Goal: Task Accomplishment & Management: Manage account settings

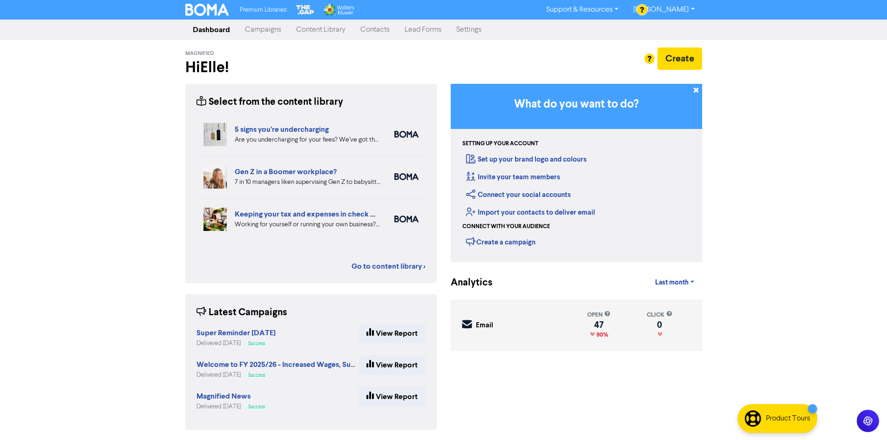
click at [299, 30] on link "Content Library" at bounding box center [321, 29] width 64 height 19
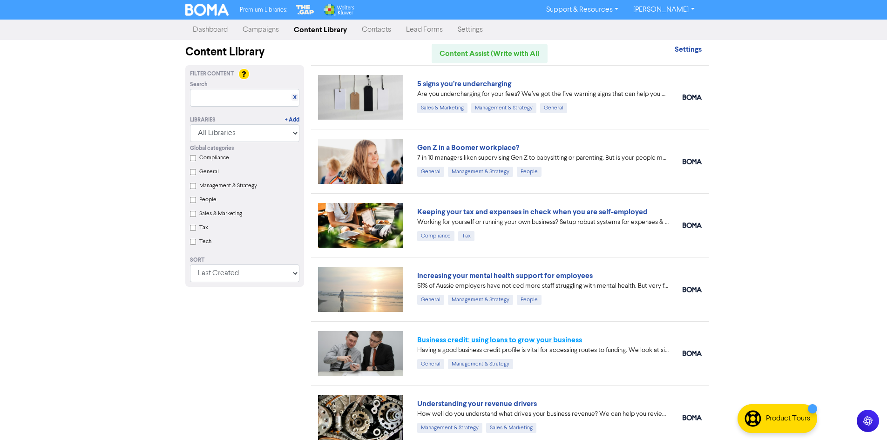
click at [516, 342] on link "Business credit: using loans to grow your business" at bounding box center [499, 339] width 165 height 9
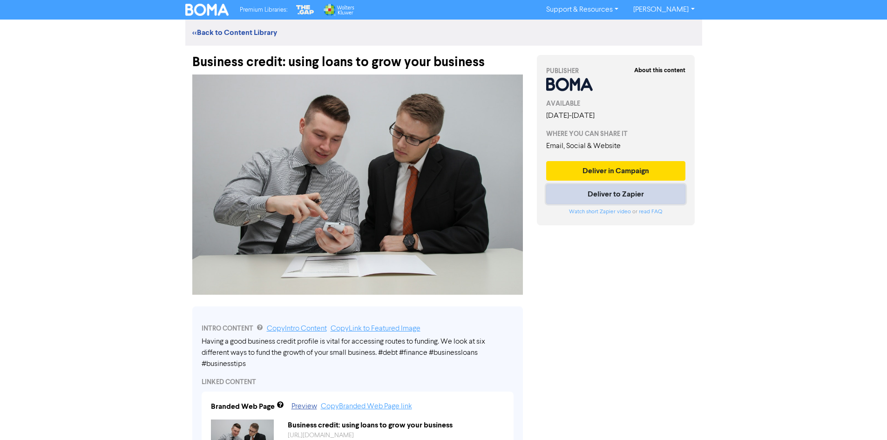
click at [597, 195] on button "Deliver to Zapier" at bounding box center [616, 194] width 140 height 20
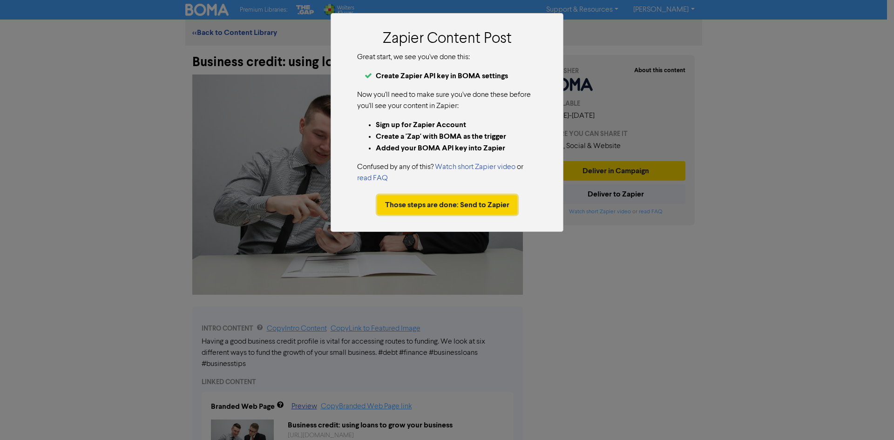
click at [458, 209] on button "Those steps are done: Send to Zapier" at bounding box center [447, 205] width 140 height 20
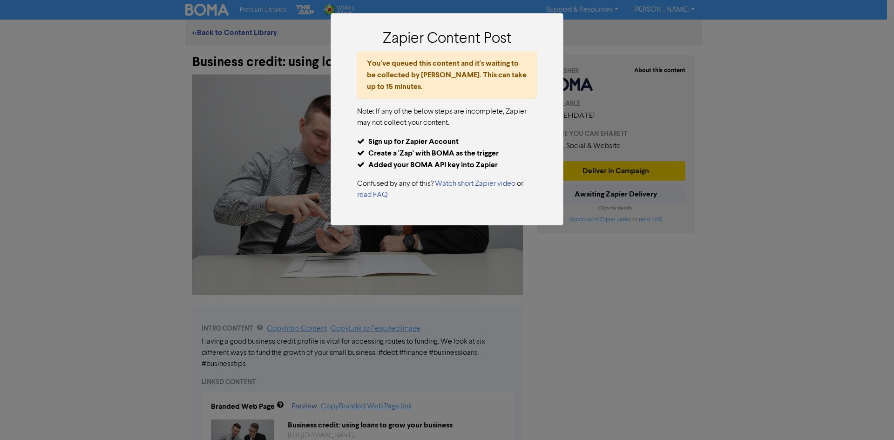
click at [687, 288] on div "Zapier Content Post You've queued this content and it's waiting to be collected…" at bounding box center [447, 220] width 894 height 440
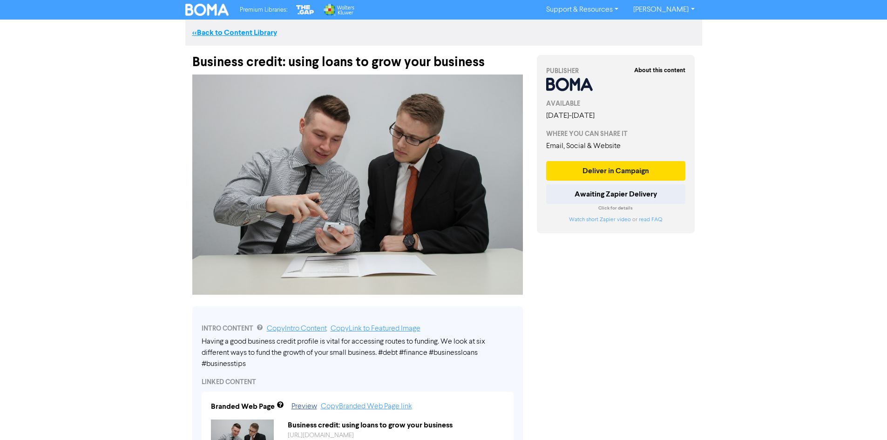
click at [203, 33] on link "<< Back to Content Library" at bounding box center [234, 32] width 85 height 9
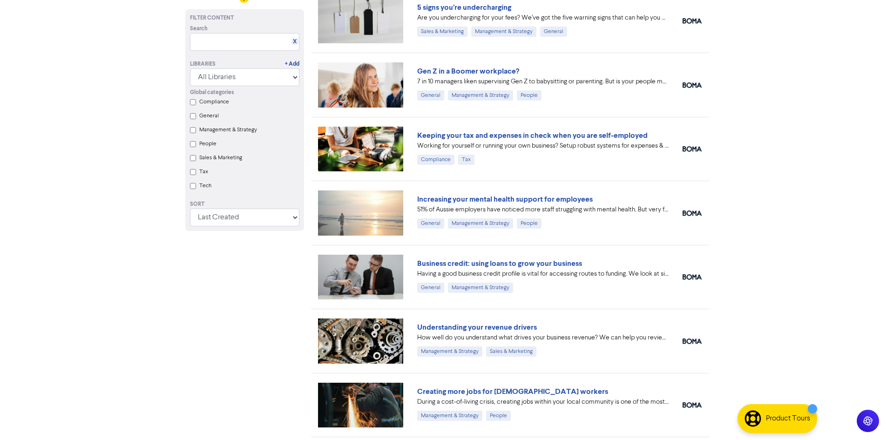
scroll to position [93, 0]
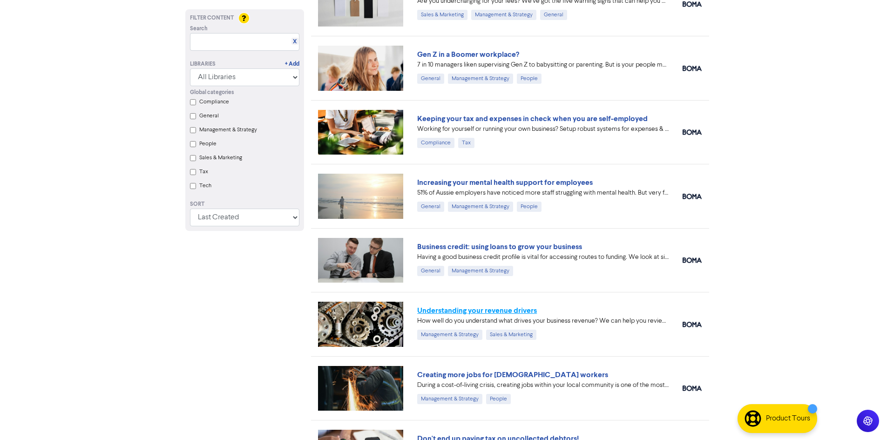
click at [490, 310] on link "Understanding your revenue drivers" at bounding box center [477, 310] width 120 height 9
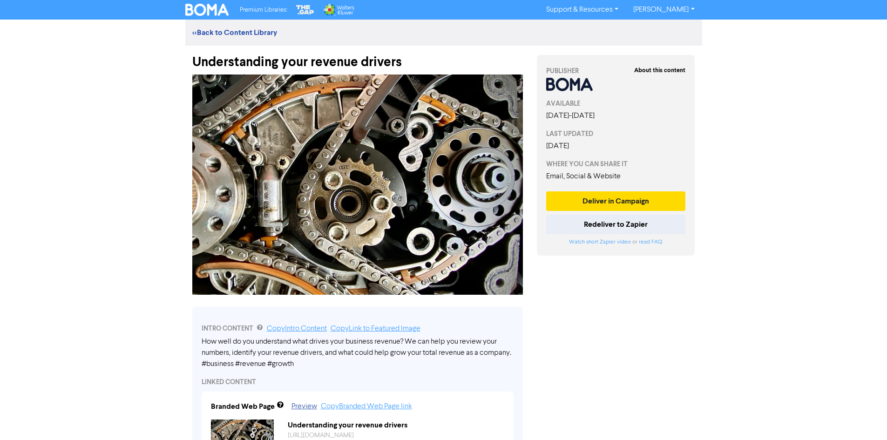
drag, startPoint x: 224, startPoint y: 34, endPoint x: 226, endPoint y: 43, distance: 9.5
click at [224, 34] on link "<< Back to Content Library" at bounding box center [234, 32] width 85 height 9
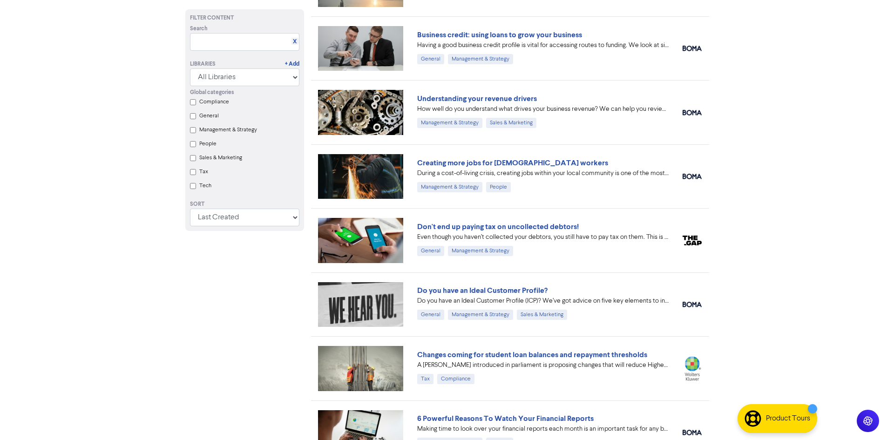
scroll to position [233, 0]
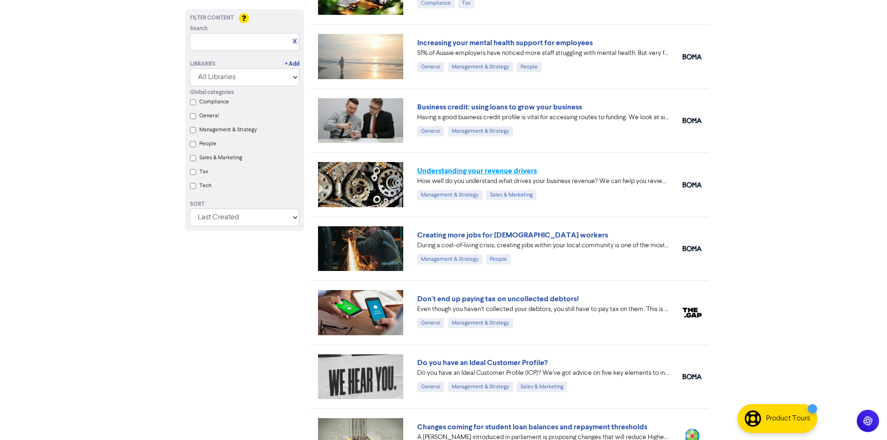
click at [469, 172] on link "Understanding your revenue drivers" at bounding box center [477, 170] width 120 height 9
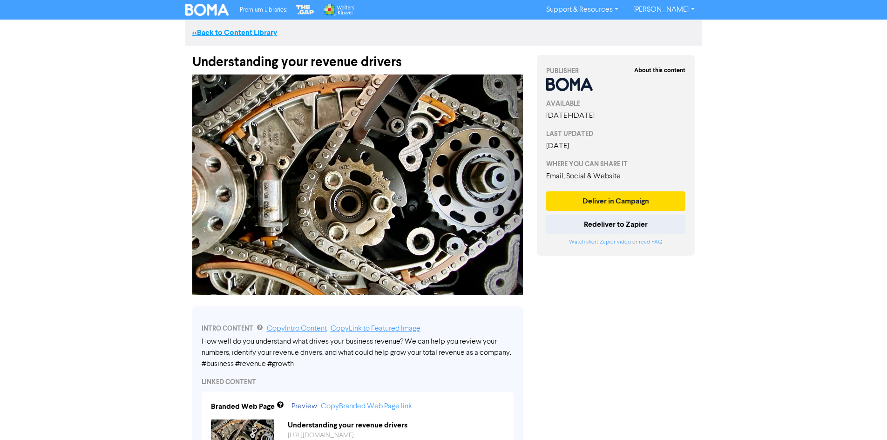
click at [209, 37] on link "<< Back to Content Library" at bounding box center [234, 32] width 85 height 9
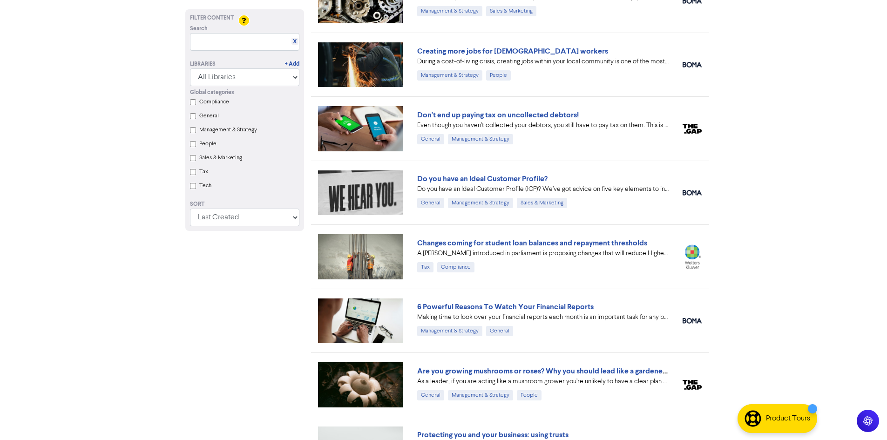
scroll to position [419, 0]
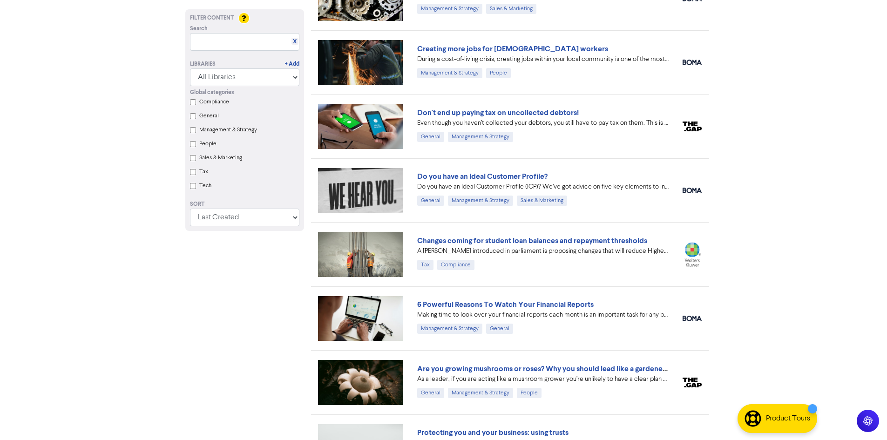
click at [517, 299] on div "6 Powerful Reasons To Watch Your Financial Reports" at bounding box center [542, 304] width 251 height 11
click at [517, 304] on link "6 Powerful Reasons To Watch Your Financial Reports" at bounding box center [505, 304] width 176 height 9
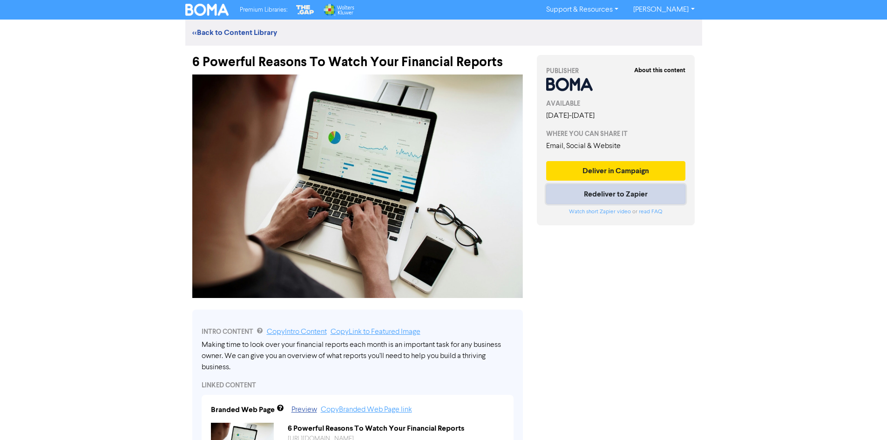
click at [618, 195] on button "Redeliver to Zapier" at bounding box center [616, 194] width 140 height 20
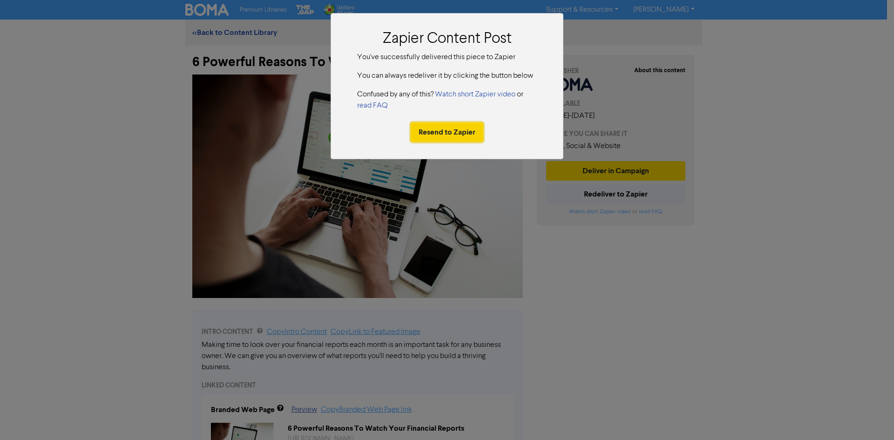
click at [463, 132] on button "Resend to Zapier" at bounding box center [446, 132] width 73 height 20
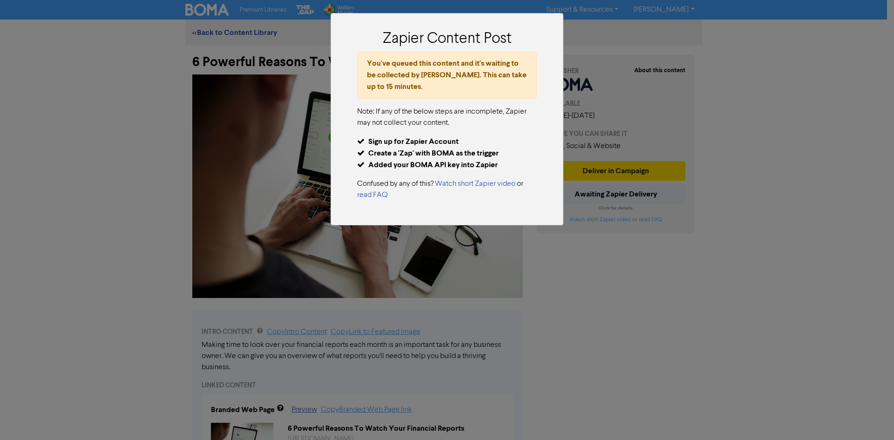
click at [604, 285] on div "Zapier Content Post You've queued this content and it's waiting to be collected…" at bounding box center [447, 220] width 894 height 440
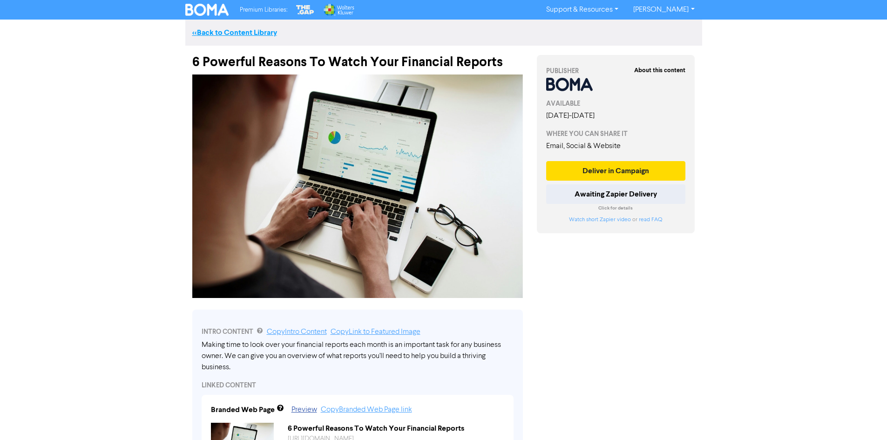
click at [263, 30] on link "<< Back to Content Library" at bounding box center [234, 32] width 85 height 9
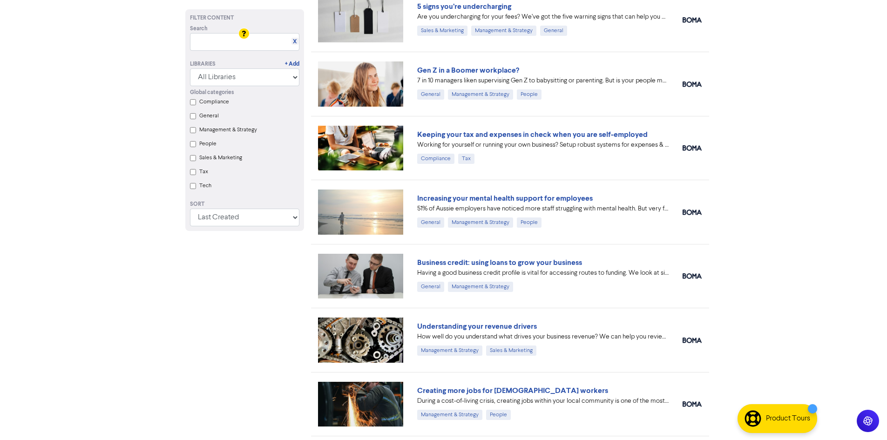
scroll to position [93, 0]
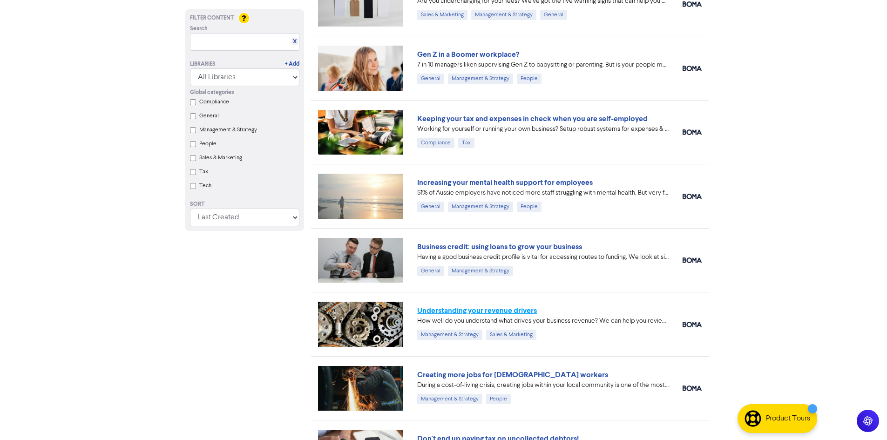
click at [517, 313] on link "Understanding your revenue drivers" at bounding box center [477, 310] width 120 height 9
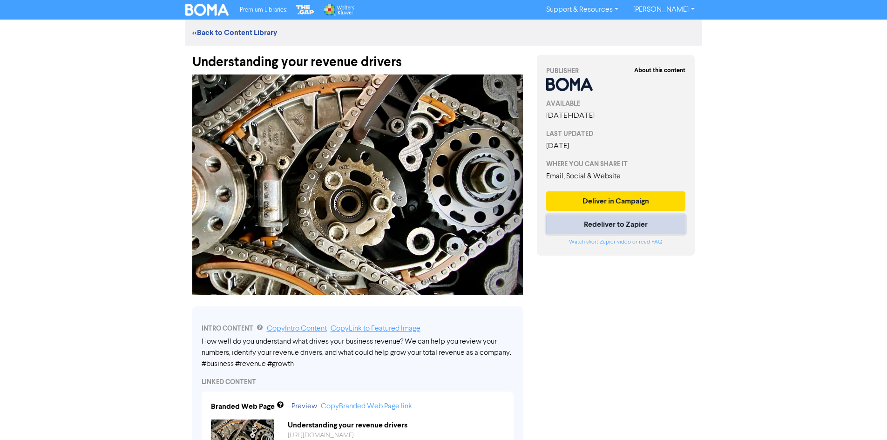
click at [609, 225] on button "Redeliver to Zapier" at bounding box center [616, 225] width 140 height 20
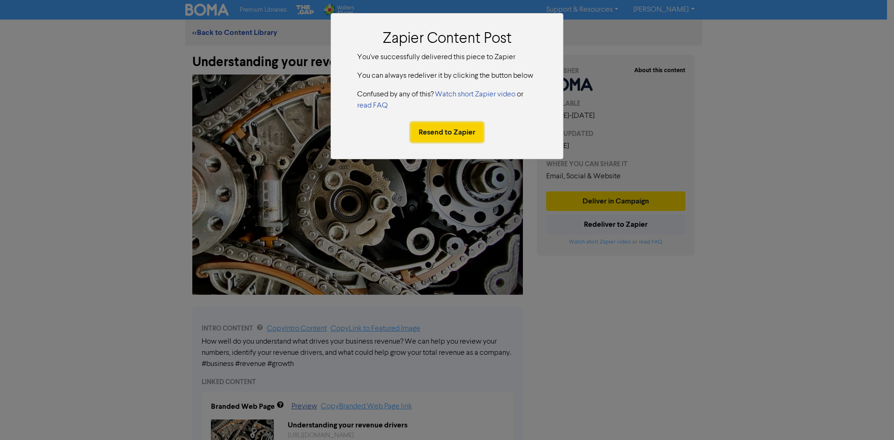
click at [463, 134] on button "Resend to Zapier" at bounding box center [446, 132] width 73 height 20
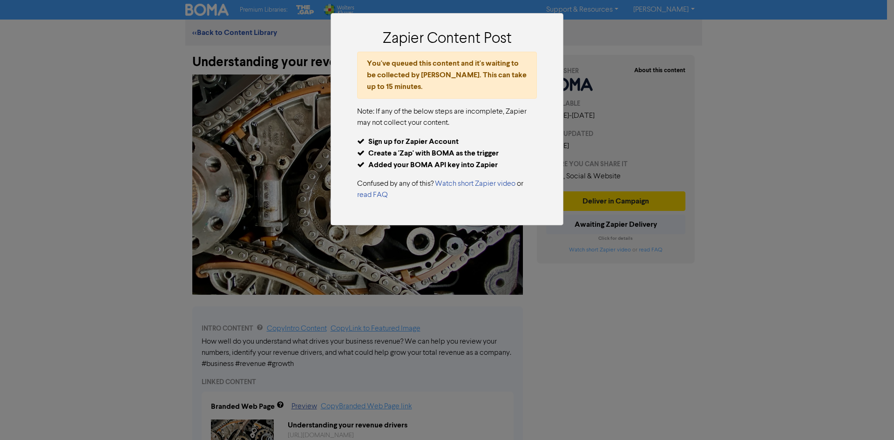
click at [632, 311] on div "Zapier Content Post You've queued this content and it's waiting to be collected…" at bounding box center [447, 220] width 894 height 440
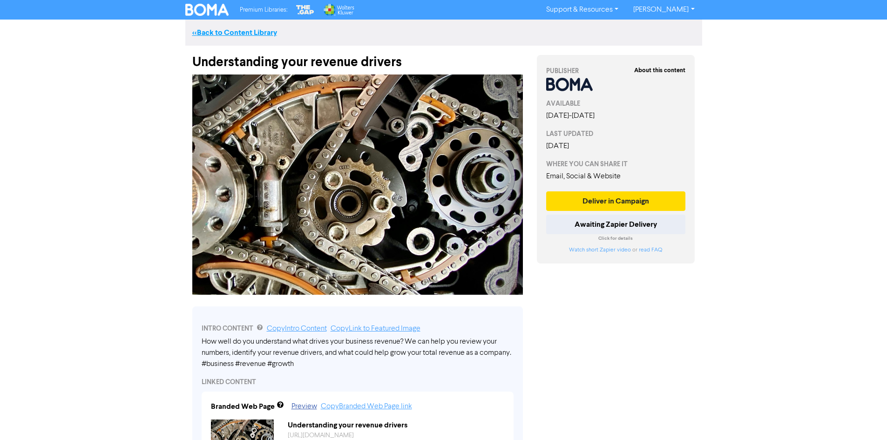
click at [238, 34] on link "<< Back to Content Library" at bounding box center [234, 32] width 85 height 9
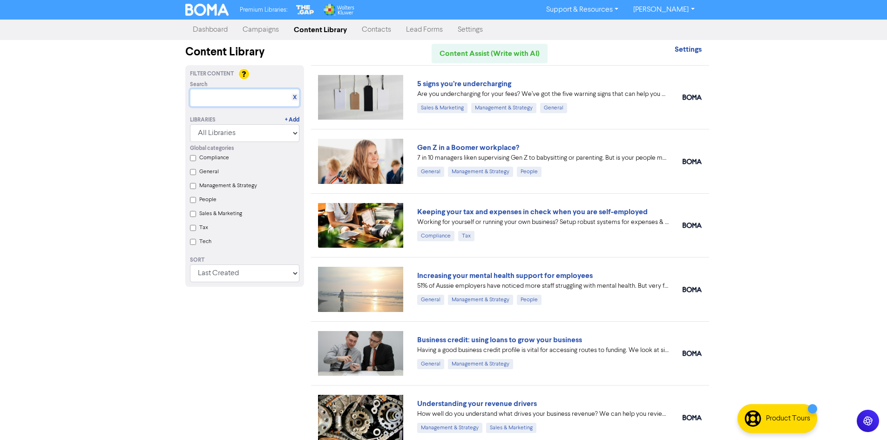
click at [247, 95] on input "text" at bounding box center [244, 98] width 109 height 18
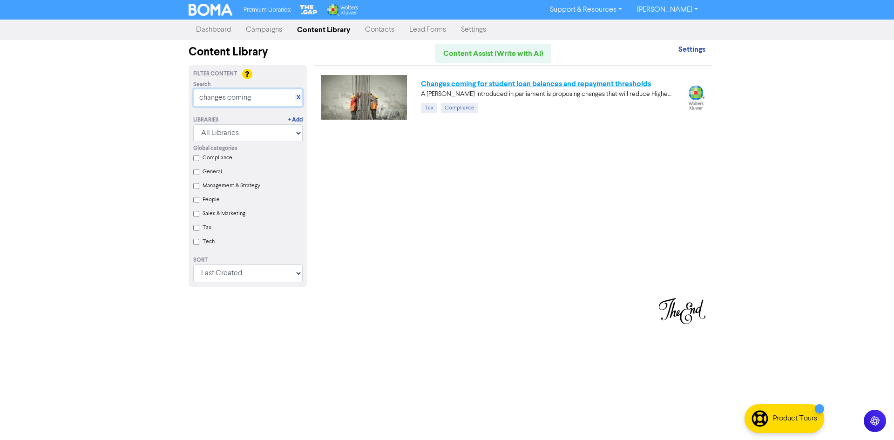
type input "changes coming"
click at [465, 86] on link "Changes coming for student loan balances and repayment thresholds" at bounding box center [536, 83] width 230 height 9
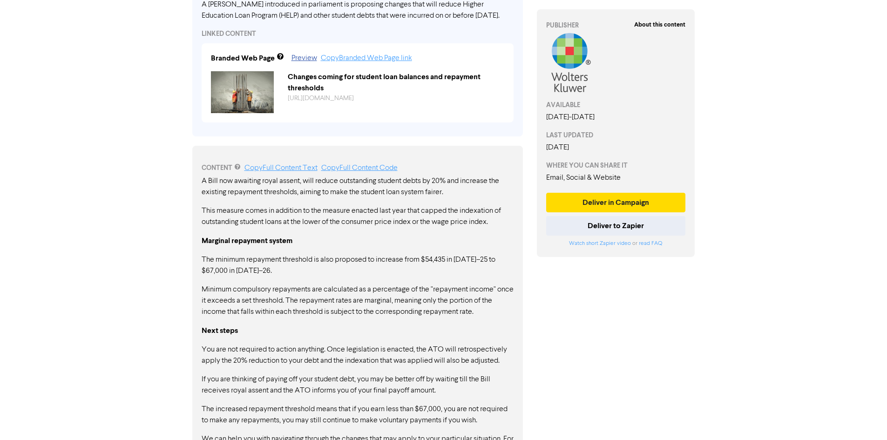
scroll to position [372, 0]
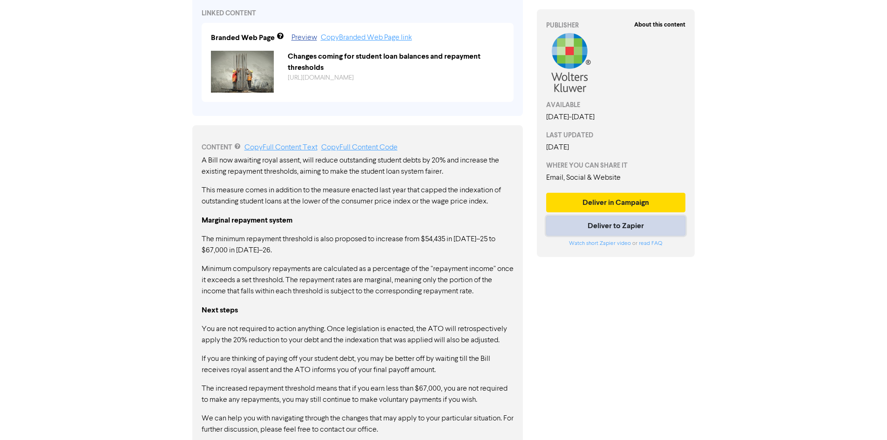
click at [598, 228] on button "Deliver to Zapier" at bounding box center [616, 226] width 140 height 20
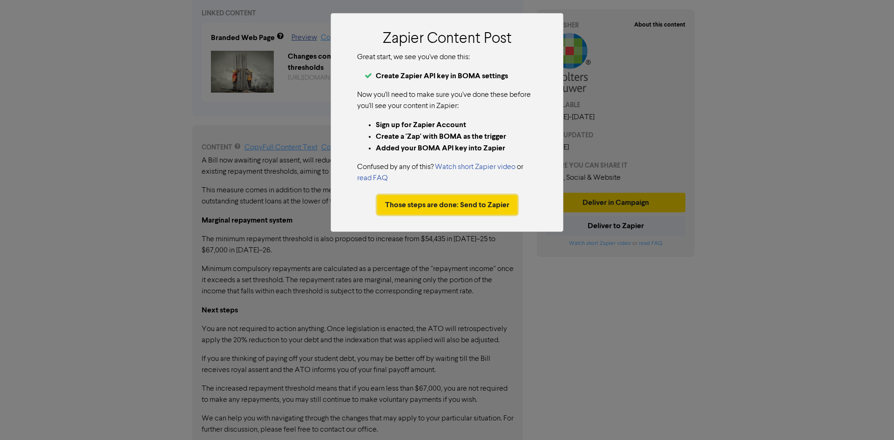
click at [499, 207] on button "Those steps are done: Send to Zapier" at bounding box center [447, 205] width 140 height 20
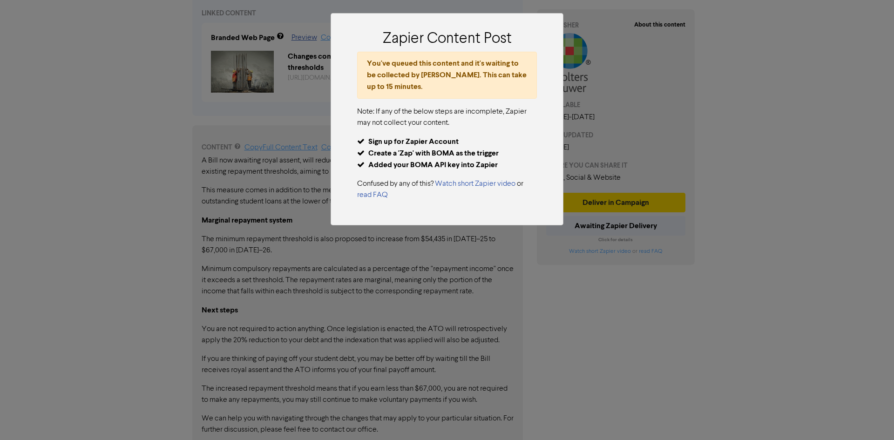
click at [610, 327] on div "Zapier Content Post You've queued this content and it's waiting to be collected…" at bounding box center [447, 220] width 894 height 440
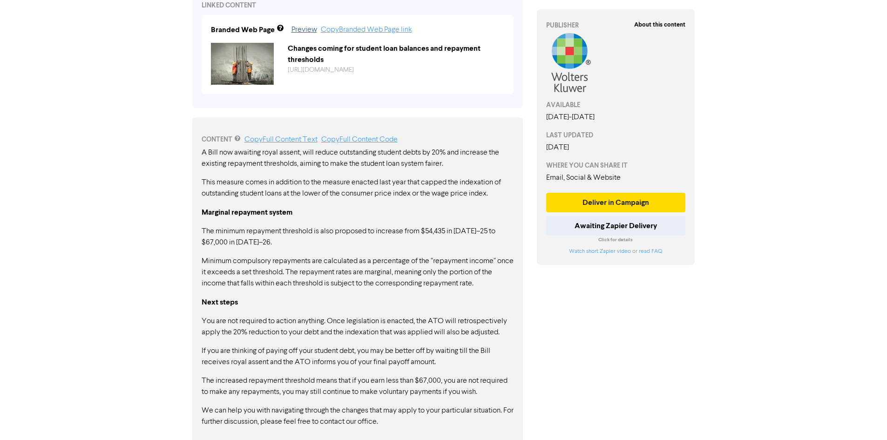
scroll to position [384, 0]
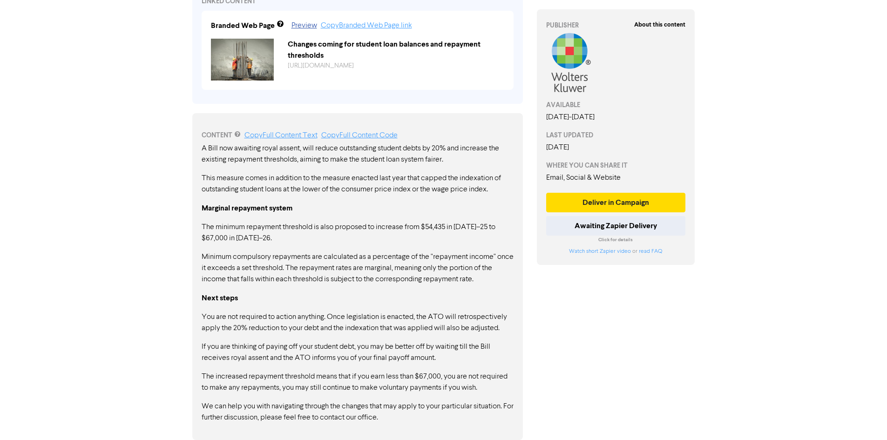
click at [622, 329] on div "About this content PUBLISHER AVAILABLE August 1st, 2025 - August 1st, 2026 LAST…" at bounding box center [616, 50] width 172 height 779
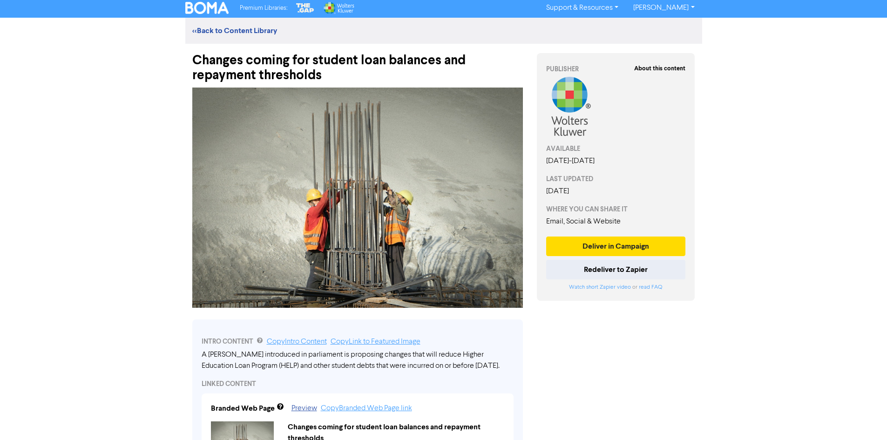
scroll to position [0, 0]
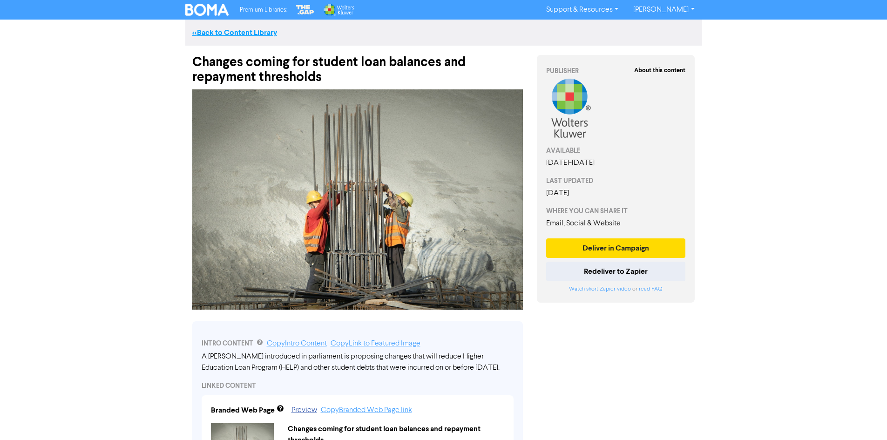
click at [268, 35] on link "<< Back to Content Library" at bounding box center [234, 32] width 85 height 9
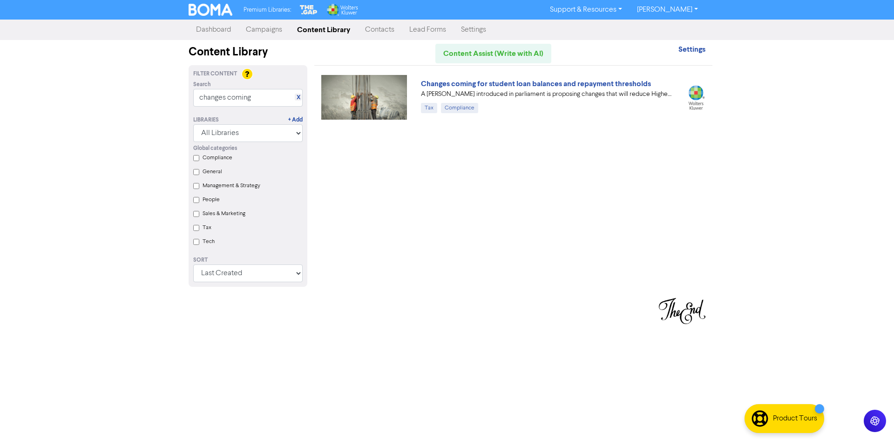
click at [272, 29] on link "Campaigns" at bounding box center [263, 29] width 51 height 19
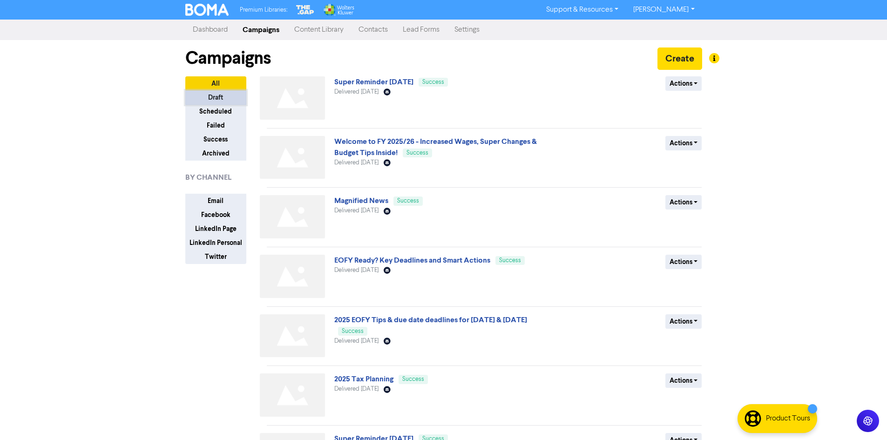
click at [230, 94] on button "Draft" at bounding box center [215, 97] width 61 height 14
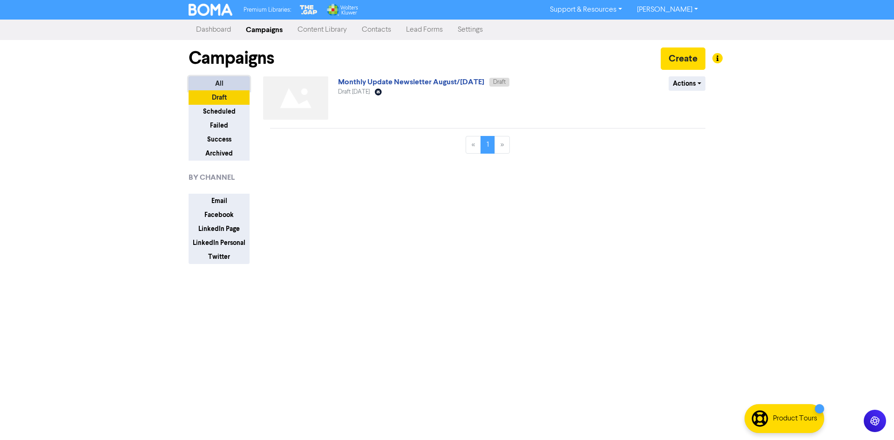
click at [207, 76] on button "All" at bounding box center [218, 83] width 61 height 14
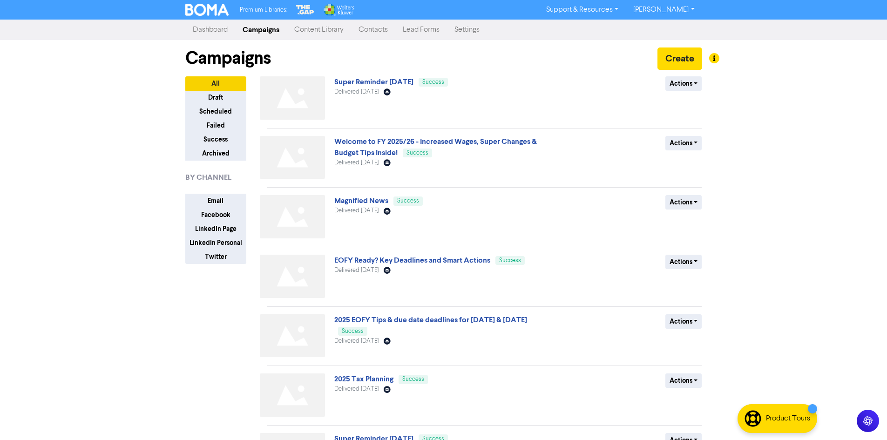
click at [318, 29] on link "Content Library" at bounding box center [319, 29] width 64 height 19
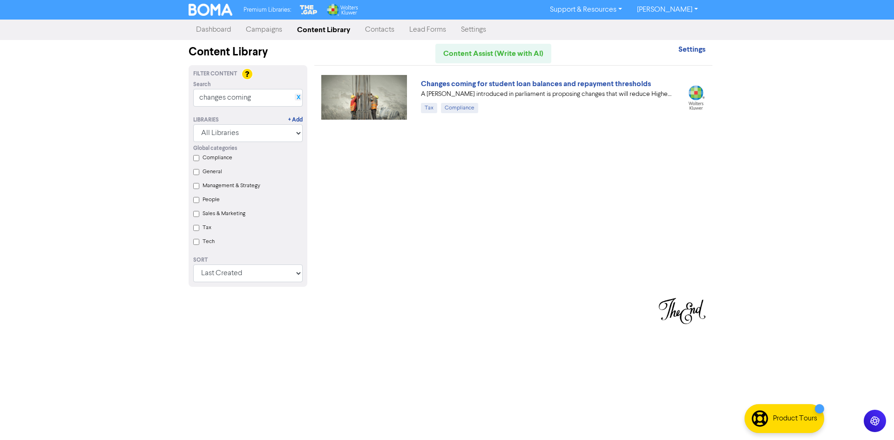
click at [297, 100] on link "X" at bounding box center [298, 97] width 4 height 7
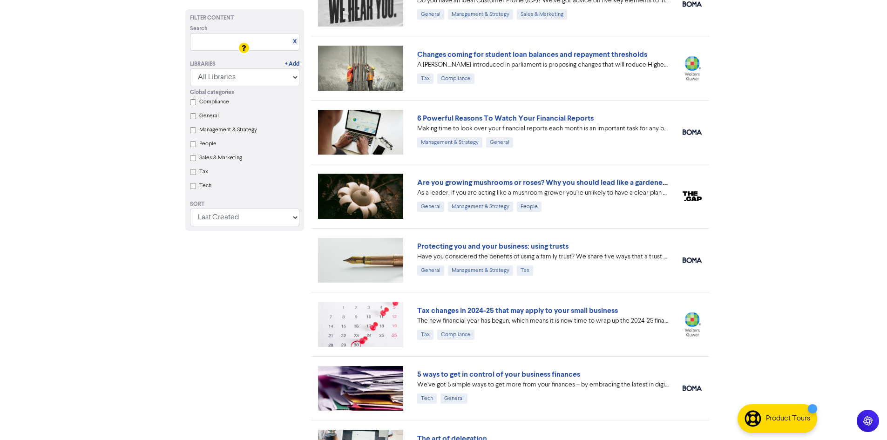
scroll to position [652, 0]
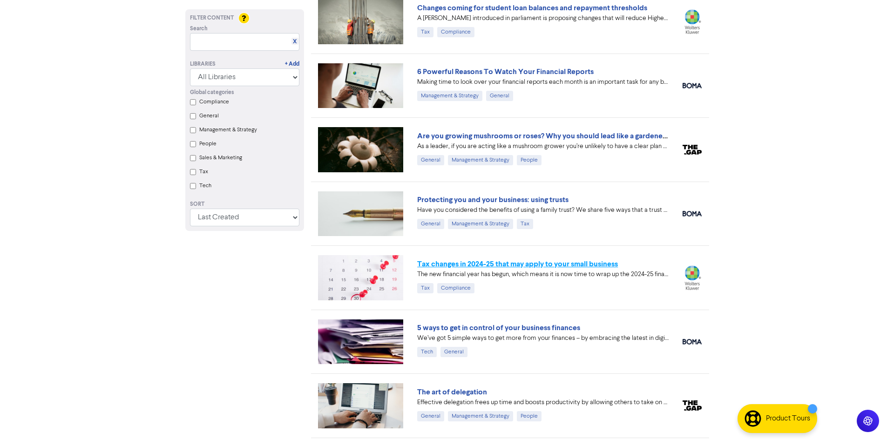
click at [533, 264] on link "Tax changes in 2024-25 that may apply to your small business" at bounding box center [517, 263] width 201 height 9
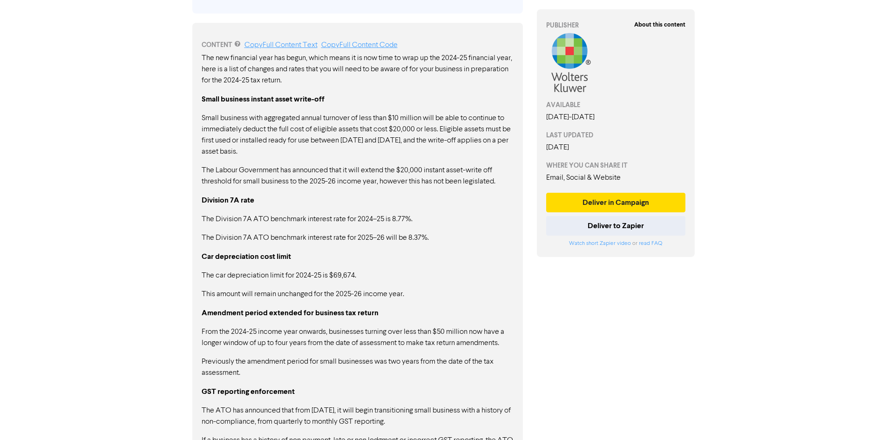
scroll to position [347, 0]
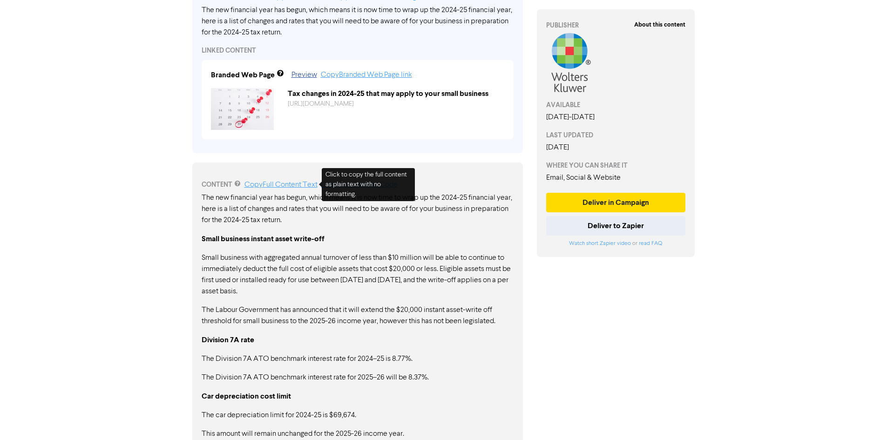
click at [282, 186] on link "Copy Full Content Text" at bounding box center [280, 184] width 73 height 7
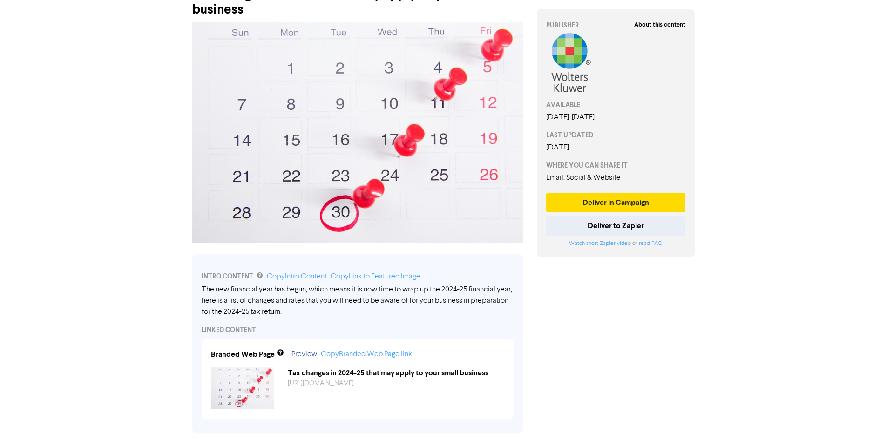
scroll to position [0, 0]
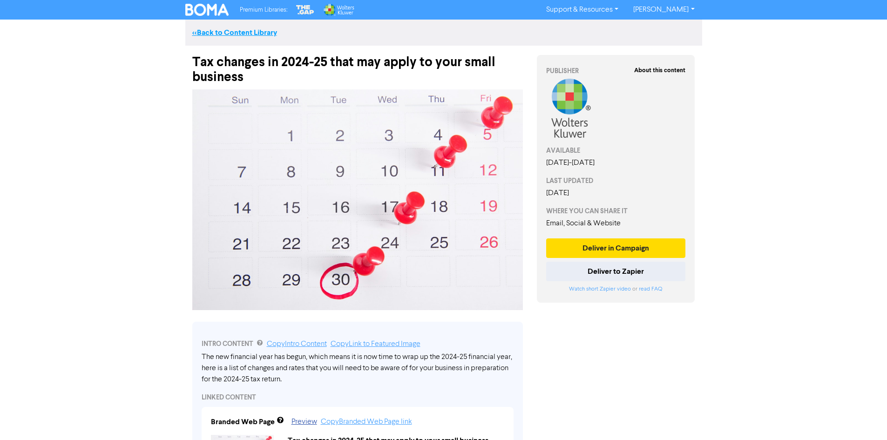
click at [249, 36] on link "<< Back to Content Library" at bounding box center [234, 32] width 85 height 9
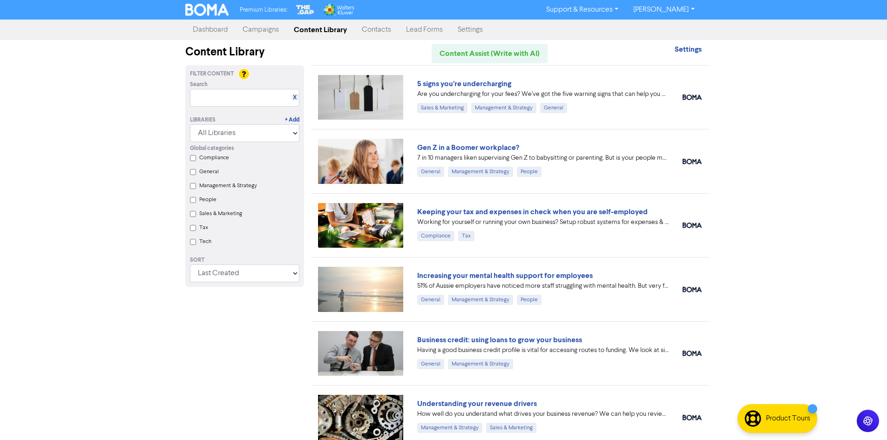
click at [262, 31] on link "Campaigns" at bounding box center [260, 29] width 51 height 19
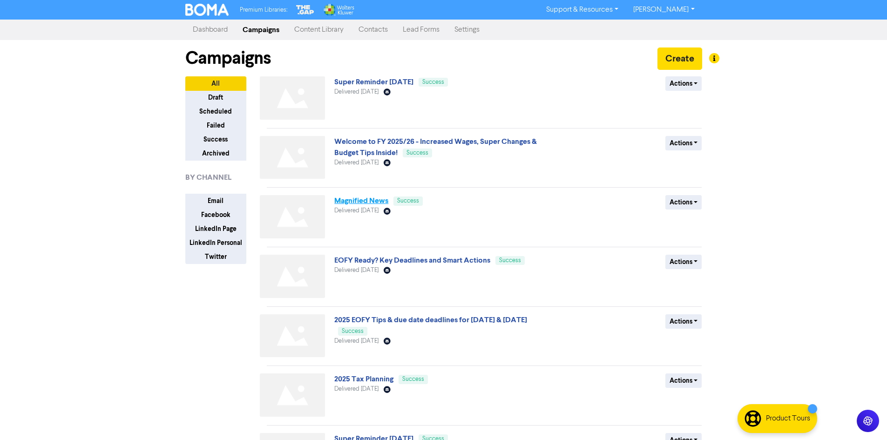
click at [379, 200] on link "Magnified News" at bounding box center [361, 200] width 54 height 9
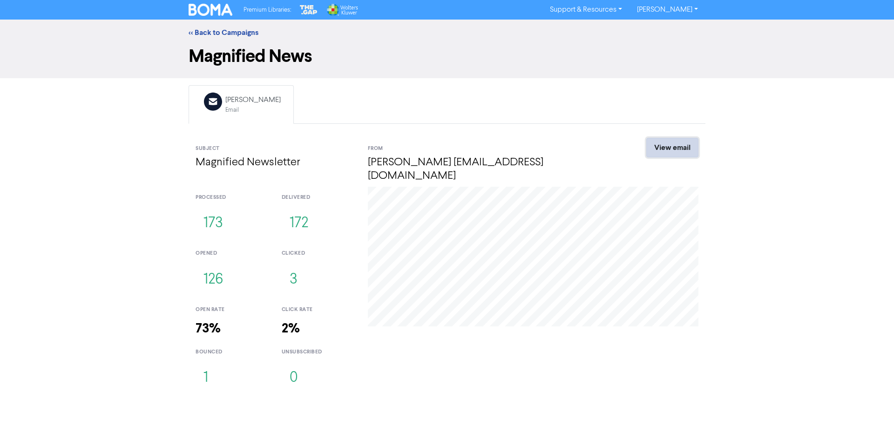
click at [669, 153] on link "View email" at bounding box center [672, 148] width 52 height 20
click at [208, 33] on link "<< Back to Campaigns" at bounding box center [223, 32] width 70 height 9
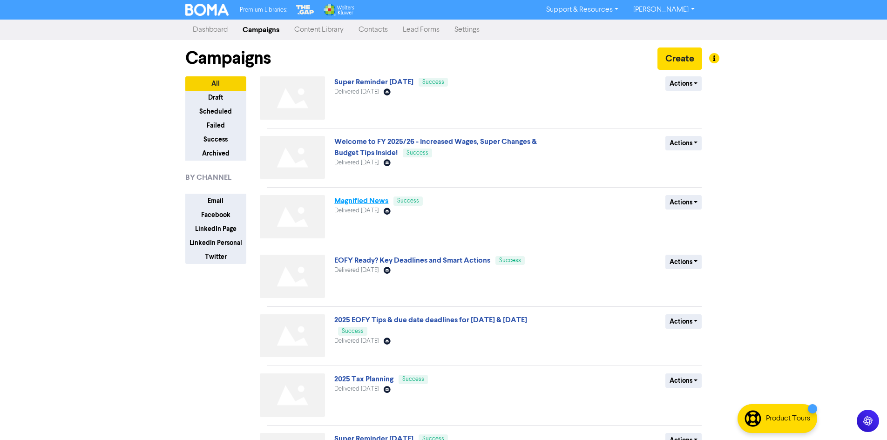
click at [366, 202] on link "Magnified News" at bounding box center [361, 200] width 54 height 9
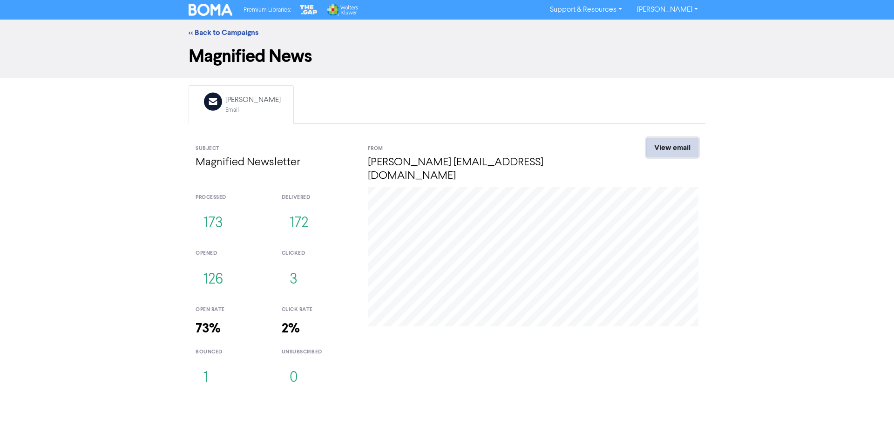
click at [658, 153] on link "View email" at bounding box center [672, 148] width 52 height 20
click at [235, 31] on link "<< Back to Campaigns" at bounding box center [223, 32] width 70 height 9
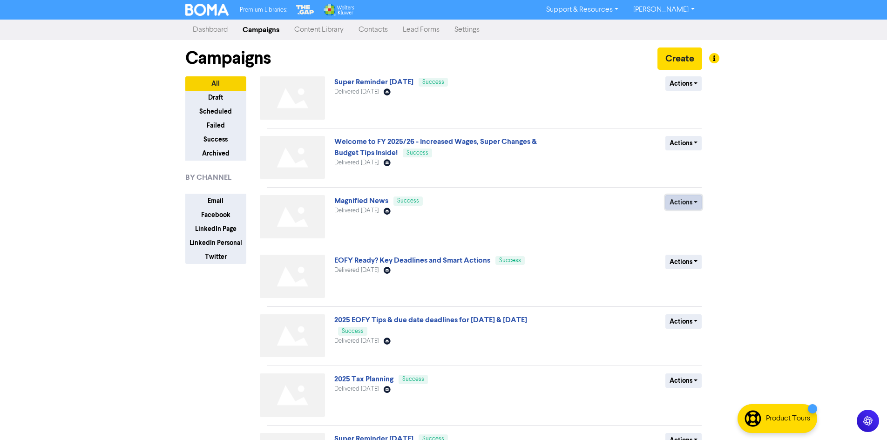
click at [698, 200] on button "Actions" at bounding box center [683, 202] width 37 height 14
click at [700, 218] on button "Duplicate" at bounding box center [702, 222] width 74 height 15
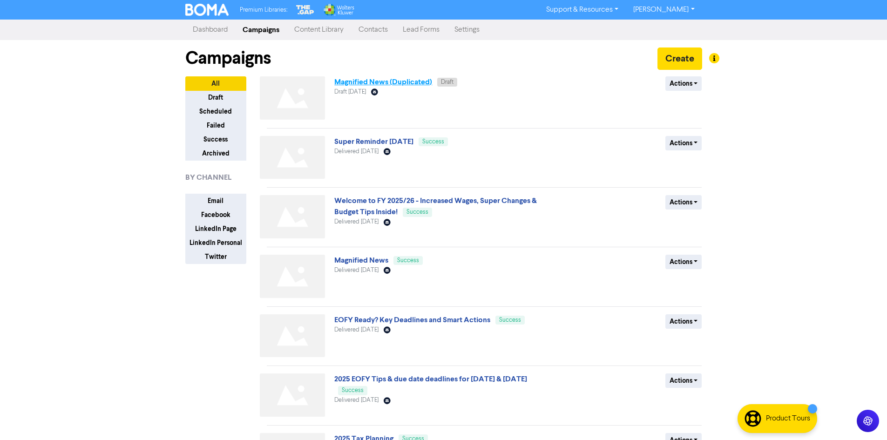
click at [420, 82] on link "Magnified News (Duplicated)" at bounding box center [383, 81] width 98 height 9
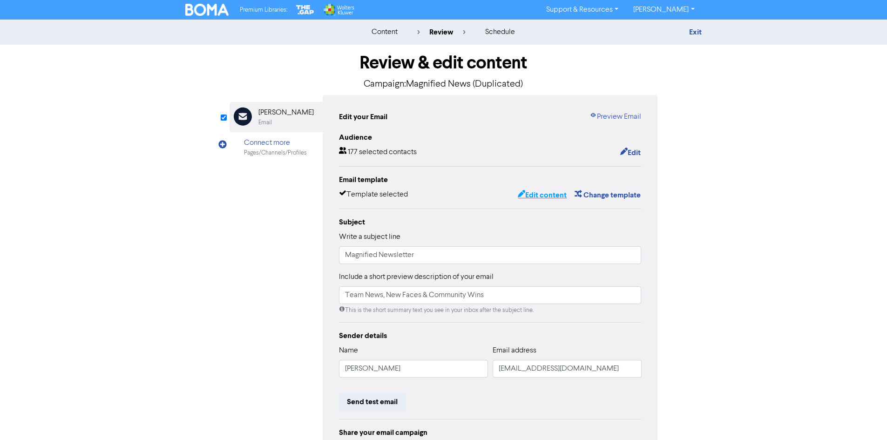
click at [552, 197] on button "Edit content" at bounding box center [542, 195] width 50 height 12
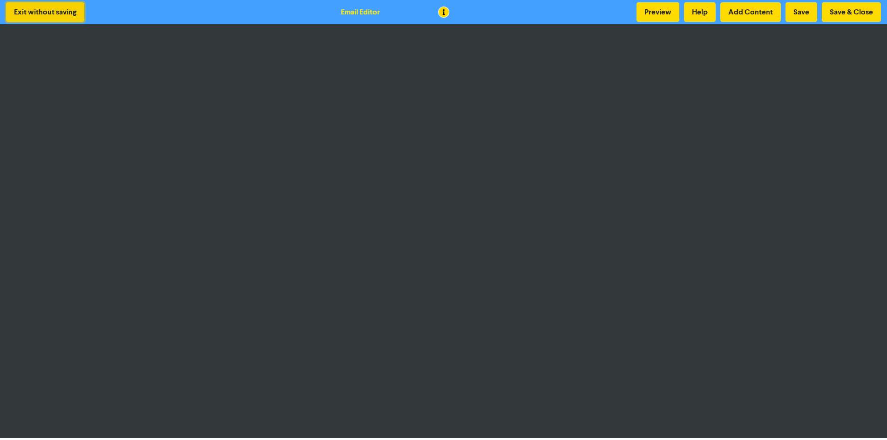
click at [39, 12] on button "Exit without saving" at bounding box center [45, 12] width 78 height 20
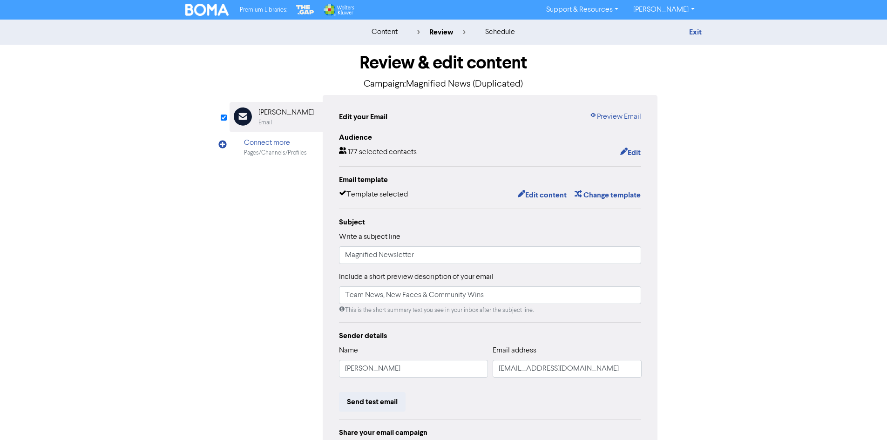
click at [217, 11] on img at bounding box center [207, 10] width 44 height 12
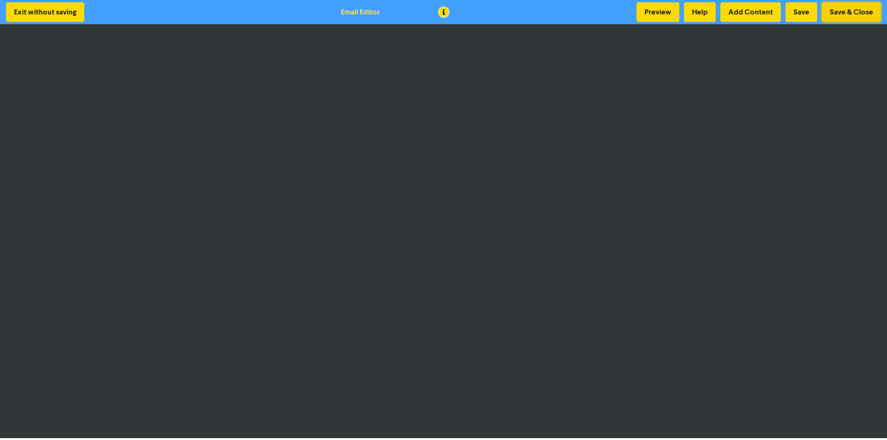
click at [847, 15] on button "Save & Close" at bounding box center [850, 12] width 59 height 20
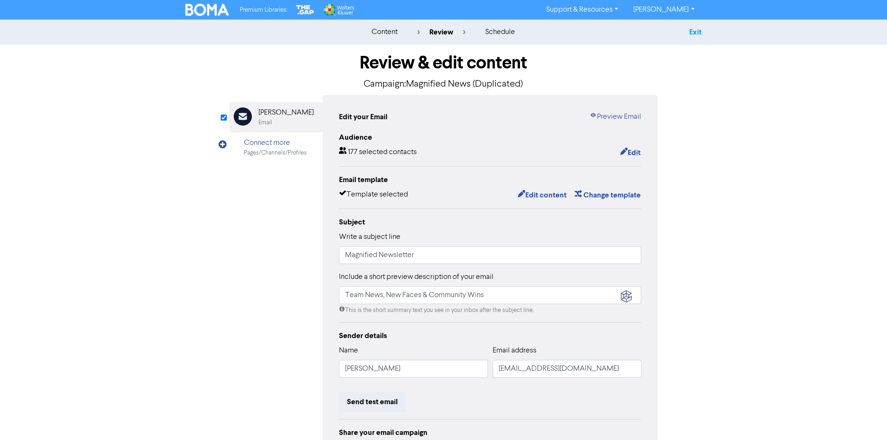
click at [696, 31] on link "Exit" at bounding box center [695, 31] width 13 height 9
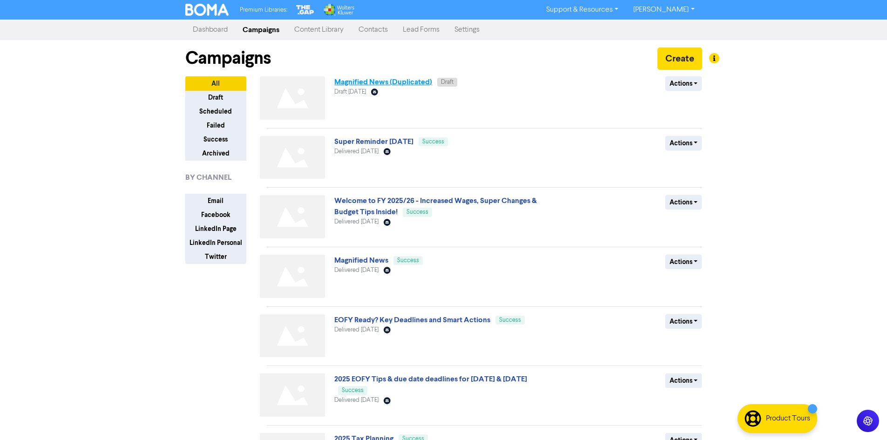
click at [403, 81] on link "Magnified News (Duplicated)" at bounding box center [383, 81] width 98 height 9
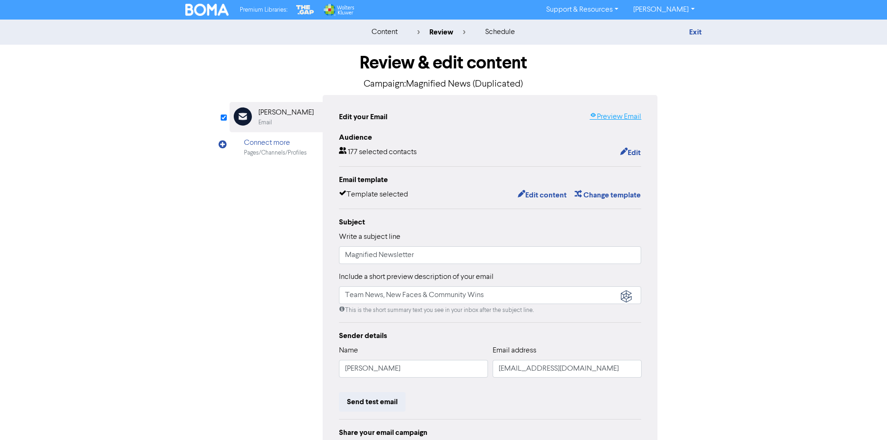
click at [637, 117] on link "Preview Email" at bounding box center [615, 116] width 52 height 11
click at [215, 6] on img at bounding box center [207, 10] width 44 height 12
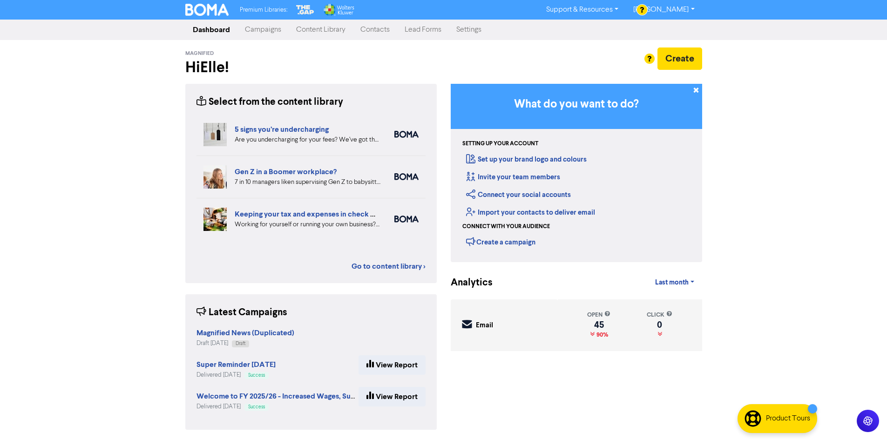
scroll to position [1, 0]
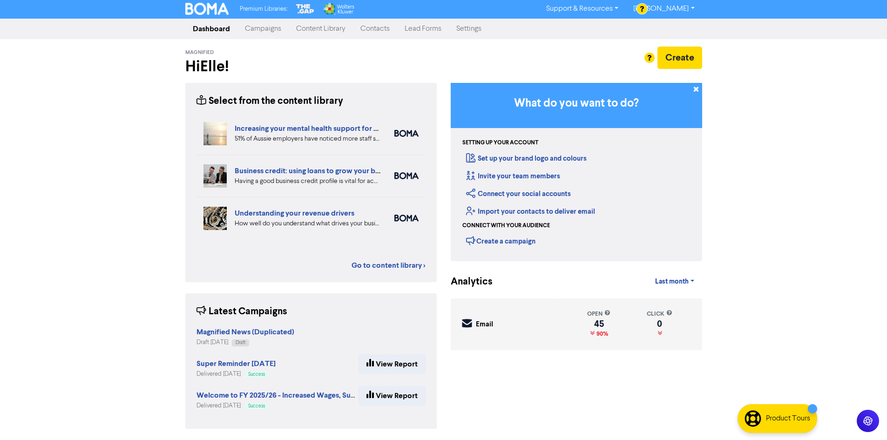
click at [269, 31] on link "Campaigns" at bounding box center [262, 29] width 51 height 19
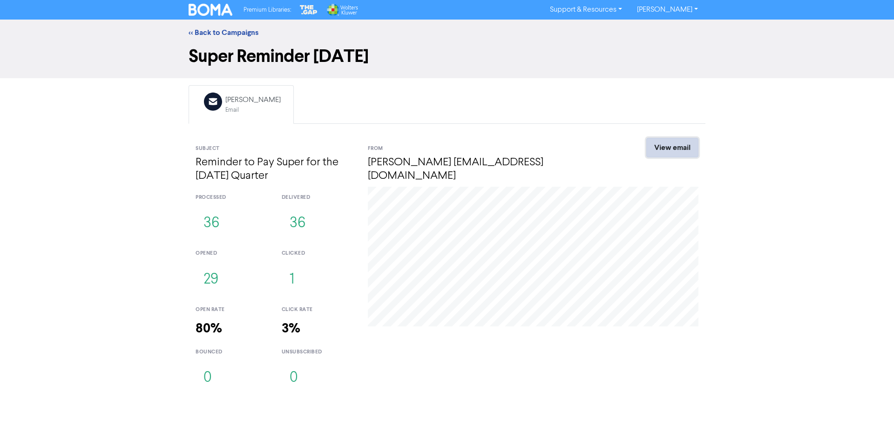
click at [661, 152] on link "View email" at bounding box center [672, 148] width 52 height 20
click at [232, 33] on link "<< Back to Campaigns" at bounding box center [223, 32] width 70 height 9
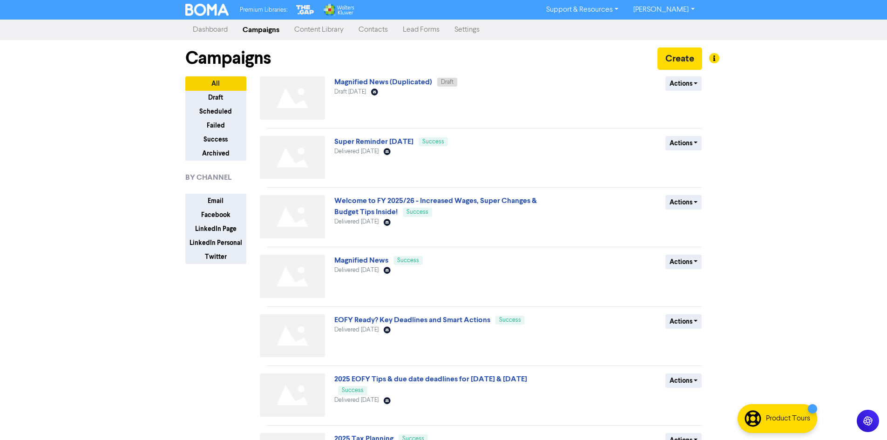
click at [326, 34] on link "Content Library" at bounding box center [319, 29] width 64 height 19
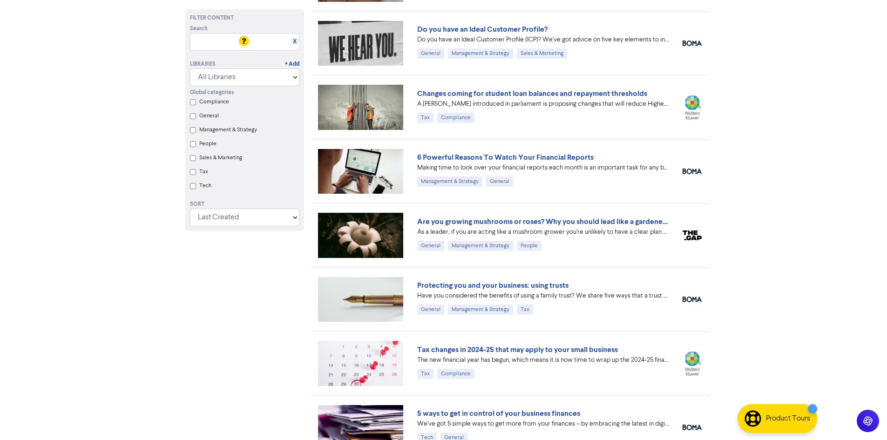
scroll to position [591, 0]
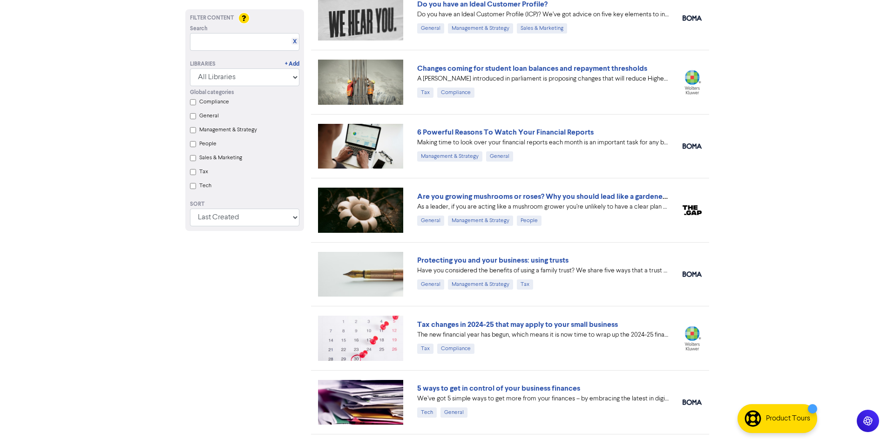
click at [375, 341] on img at bounding box center [361, 338] width 86 height 45
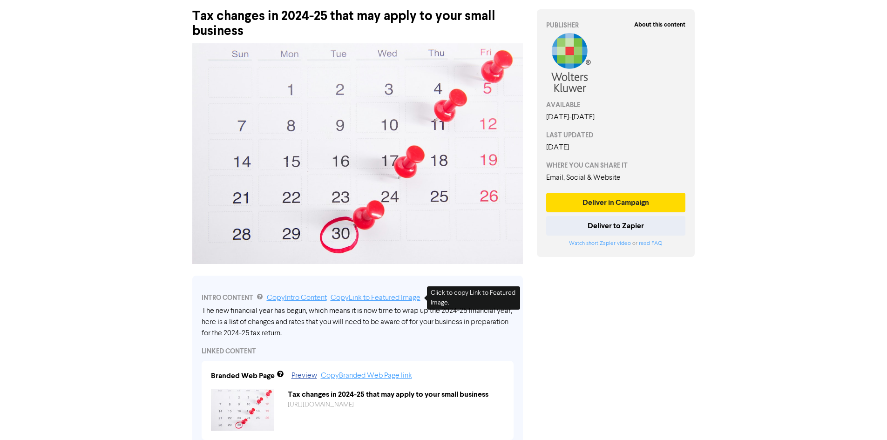
scroll to position [47, 0]
click at [393, 300] on link "Copy Link to Featured Image" at bounding box center [375, 297] width 90 height 7
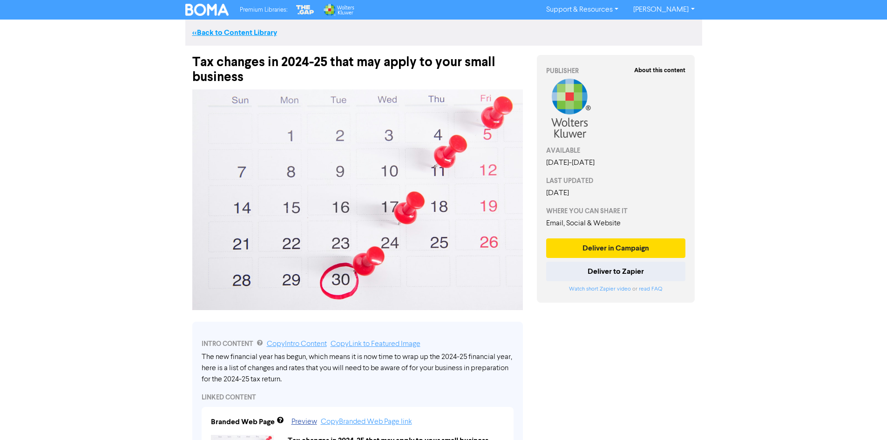
click at [244, 29] on link "<< Back to Content Library" at bounding box center [234, 32] width 85 height 9
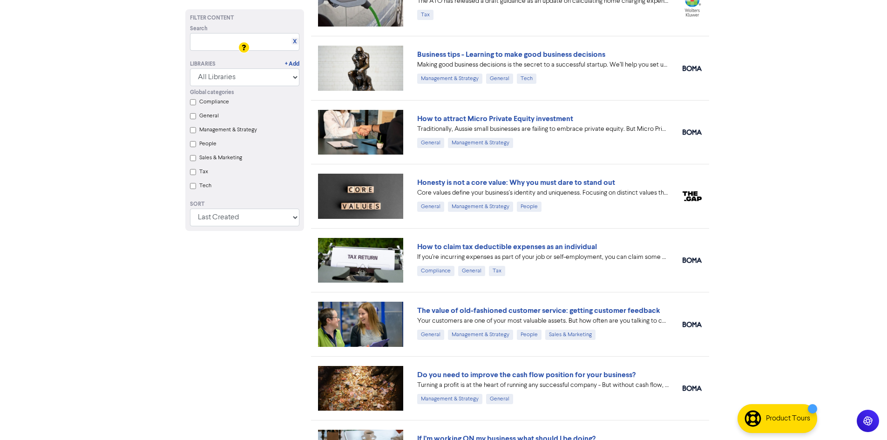
scroll to position [1210, 0]
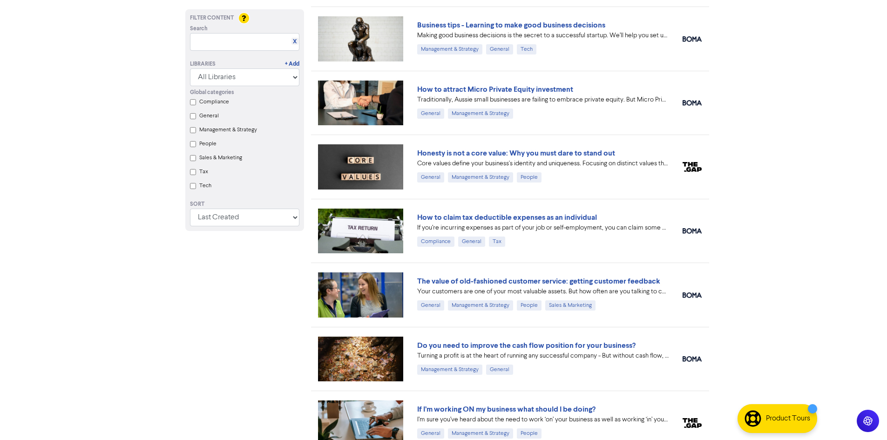
click at [371, 242] on img at bounding box center [361, 230] width 86 height 45
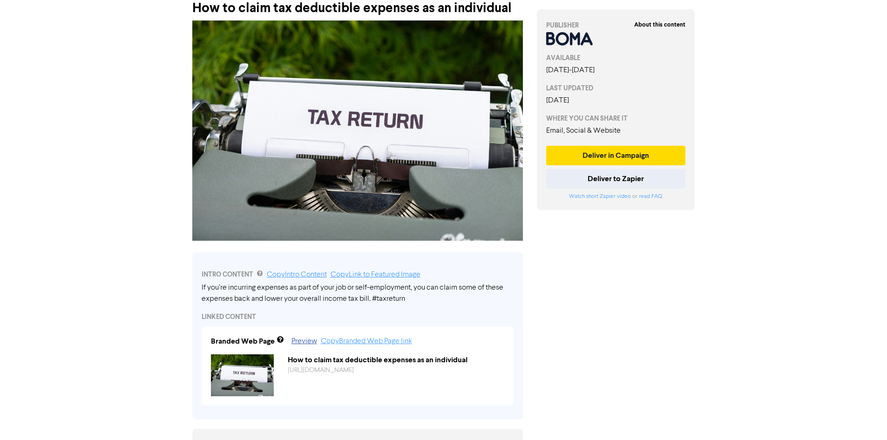
scroll to position [140, 0]
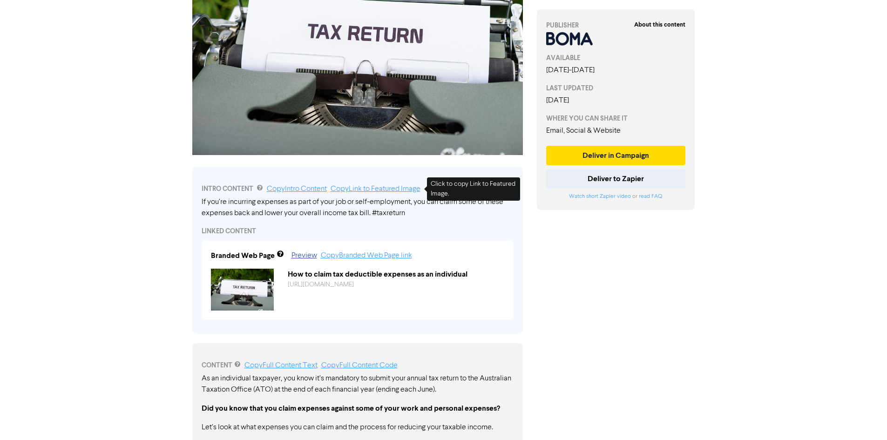
click at [384, 189] on link "Copy Link to Featured Image" at bounding box center [375, 188] width 90 height 7
